Goal: Find specific page/section: Find specific page/section

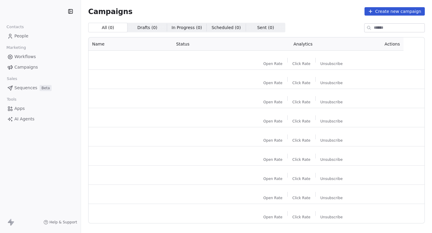
click at [31, 39] on link "People" at bounding box center [40, 36] width 71 height 10
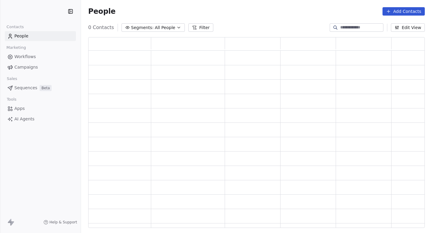
scroll to position [191, 337]
click at [42, 14] on html "Contacts People Marketing Workflows Campaigns Sales Sequences Beta Tools Apps A…" at bounding box center [216, 116] width 432 height 233
